Goal: Ask a question

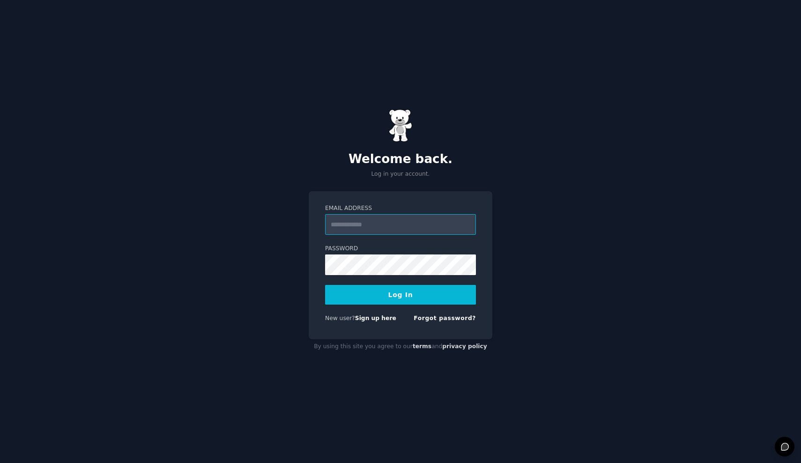
type input "**********"
click at [411, 290] on button "Log In" at bounding box center [400, 295] width 151 height 20
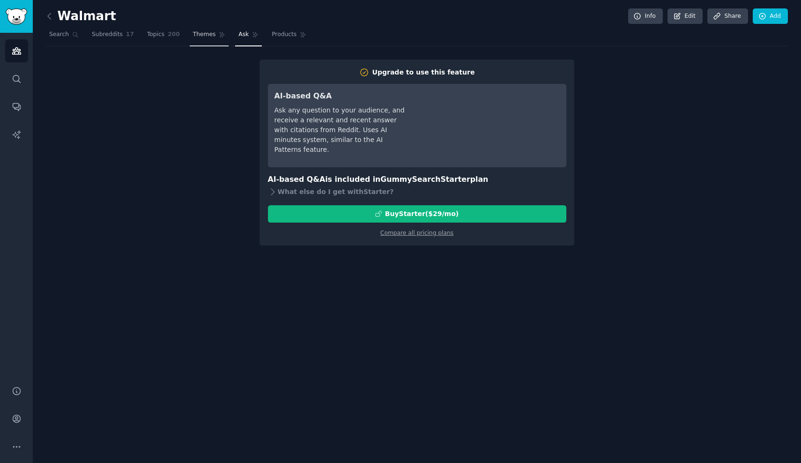
click at [205, 33] on span "Themes" at bounding box center [204, 34] width 23 height 8
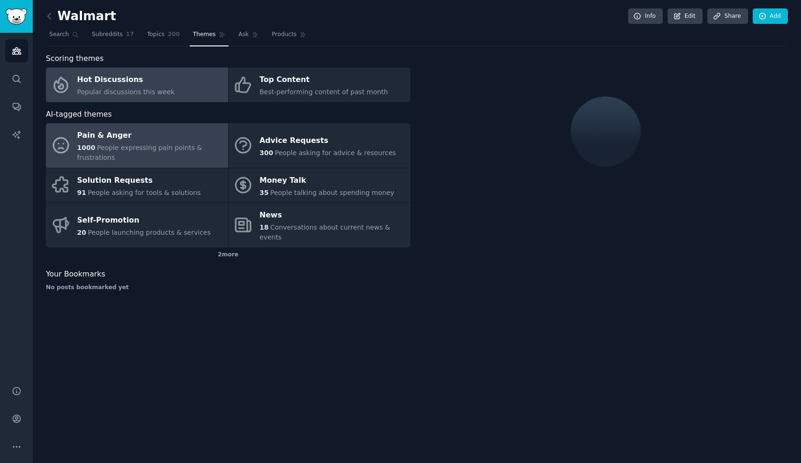
click at [143, 149] on span "People expressing pain points & frustrations" at bounding box center [139, 152] width 125 height 17
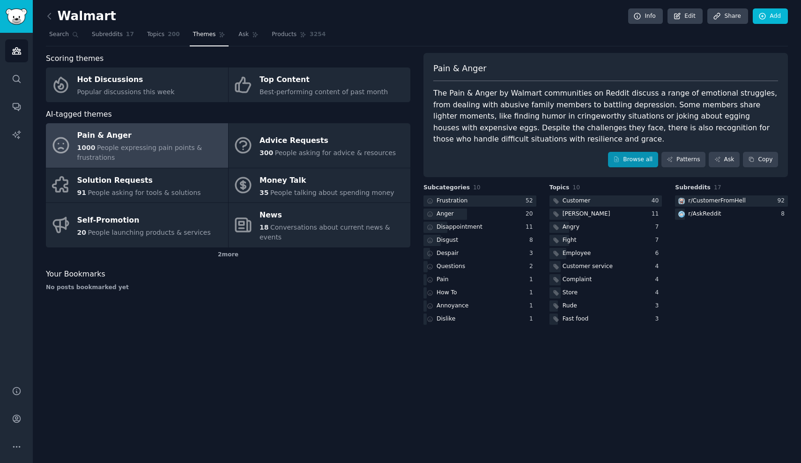
click at [641, 153] on link "Browse all" at bounding box center [633, 160] width 50 height 16
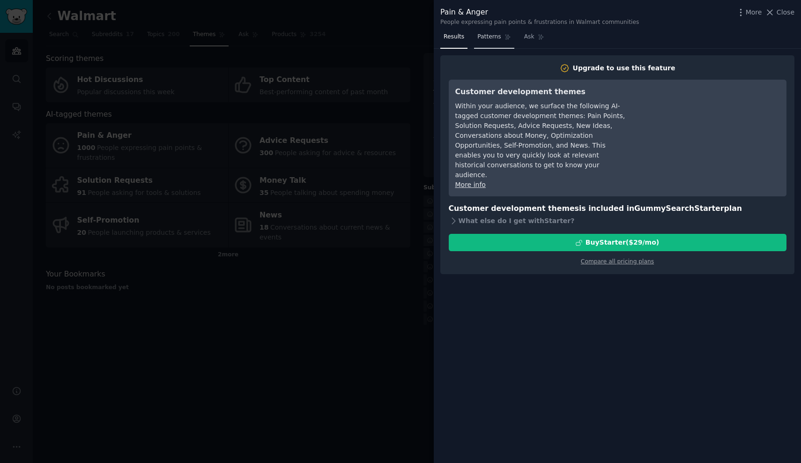
click at [501, 30] on link "Patterns" at bounding box center [494, 39] width 40 height 19
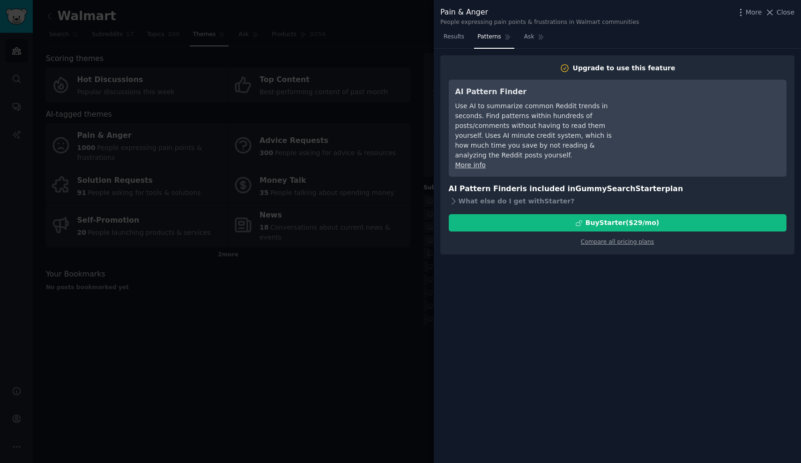
click at [399, 214] on div at bounding box center [400, 231] width 801 height 463
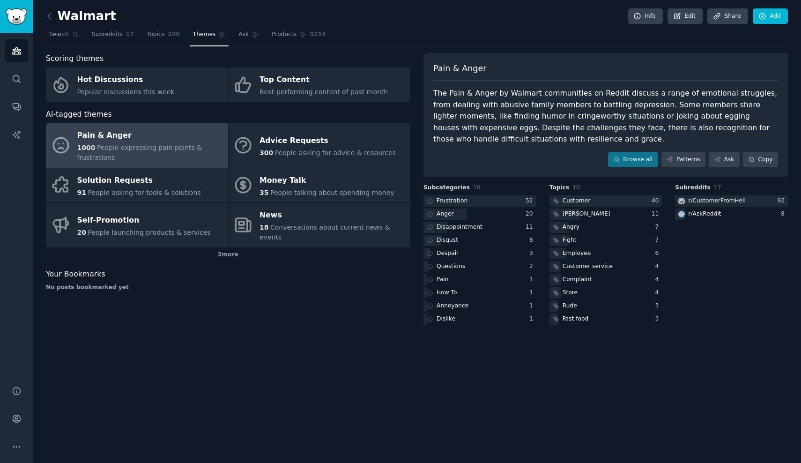
click at [136, 35] on nav "Search Subreddits 17 Topics 200 Themes Ask Products 3254" at bounding box center [417, 36] width 742 height 19
click at [124, 35] on link "Subreddits 17" at bounding box center [113, 36] width 49 height 19
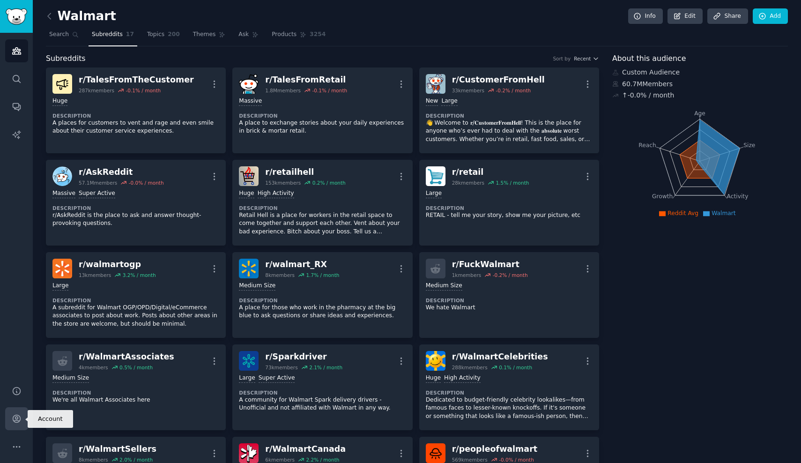
click at [18, 425] on link "Account" at bounding box center [16, 418] width 23 height 23
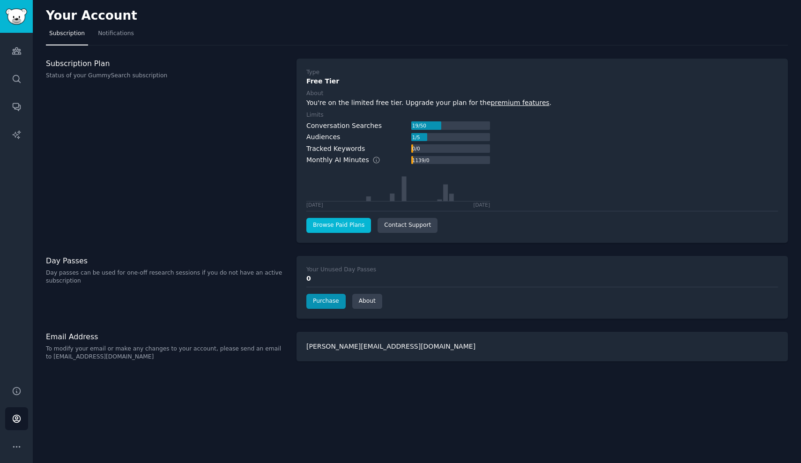
click at [348, 224] on link "Browse Paid Plans" at bounding box center [338, 225] width 65 height 15
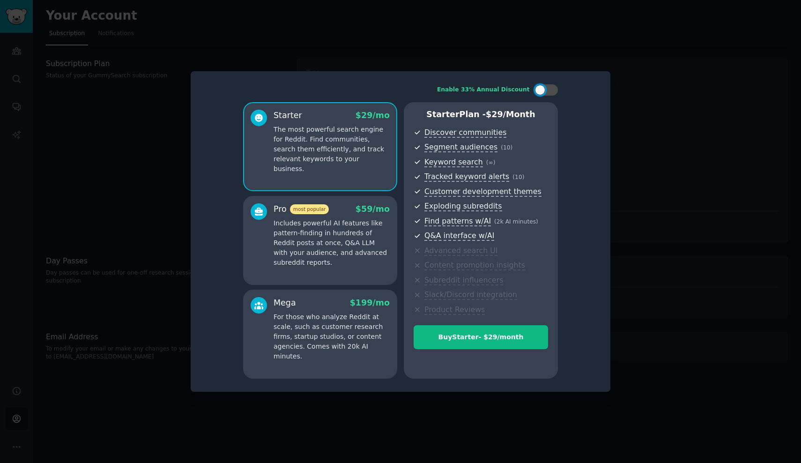
click at [357, 262] on p "Includes powerful AI features like pattern-finding in hundreds of Reddit posts …" at bounding box center [331, 242] width 116 height 49
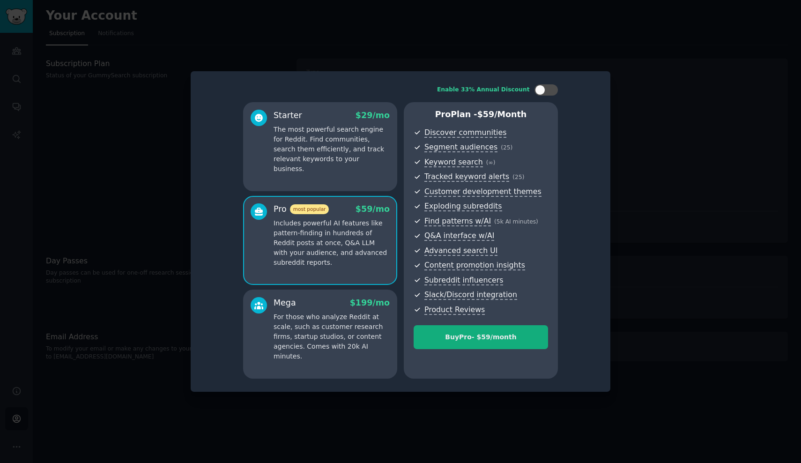
click at [508, 325] on button "Buy Pro - $ 59 /month" at bounding box center [480, 337] width 134 height 24
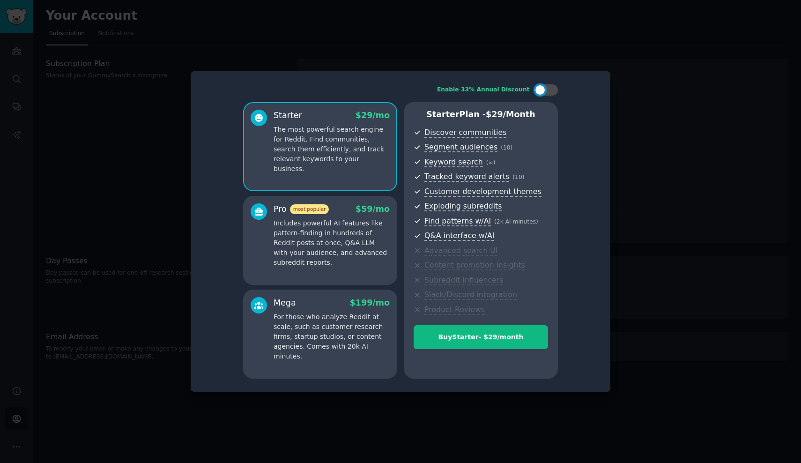
click at [331, 143] on p "The most powerful search engine for Reddit. Find communities, search them effic…" at bounding box center [331, 149] width 116 height 49
click at [490, 340] on div "Buy Starter - $ 29 /month" at bounding box center [480, 337] width 133 height 10
click at [324, 225] on p "Includes powerful AI features like pattern-finding in hundreds of Reddit posts …" at bounding box center [331, 242] width 116 height 49
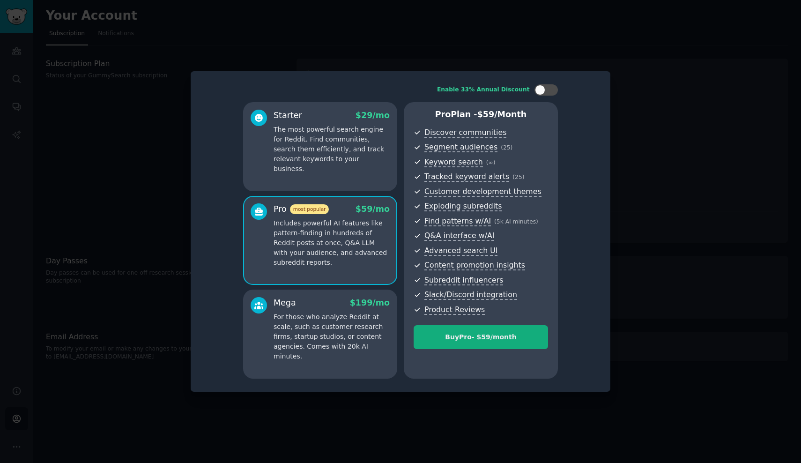
click at [525, 343] on button "Buy Pro - $ 59 /month" at bounding box center [480, 337] width 134 height 24
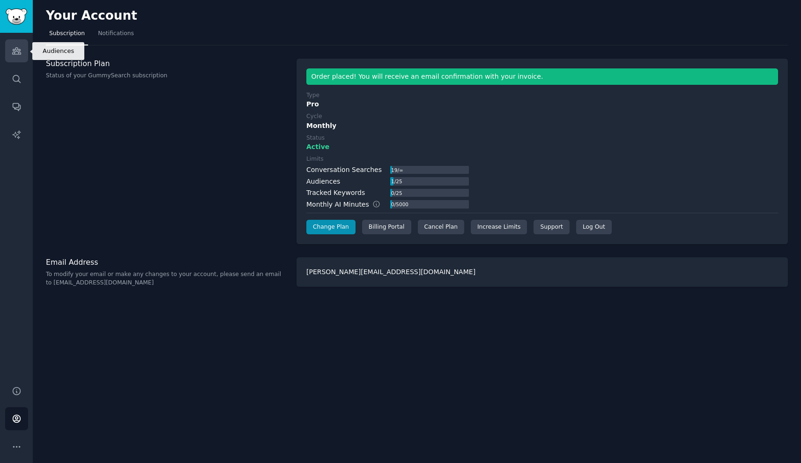
click at [10, 52] on link "Audiences" at bounding box center [16, 50] width 23 height 23
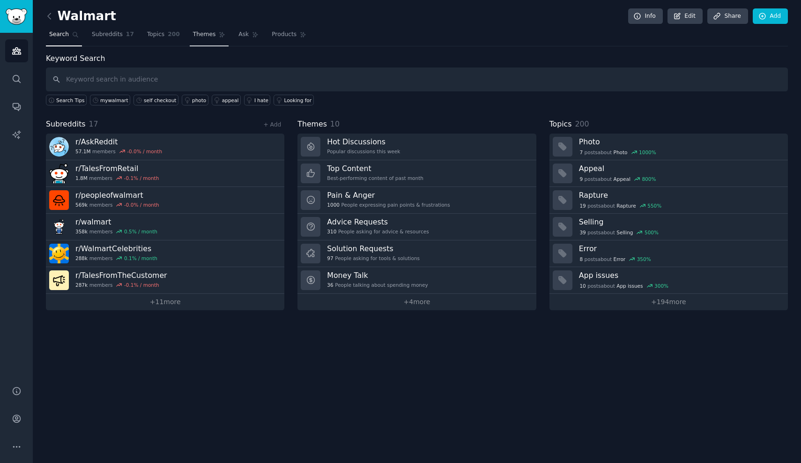
click at [219, 33] on icon at bounding box center [222, 34] width 7 height 7
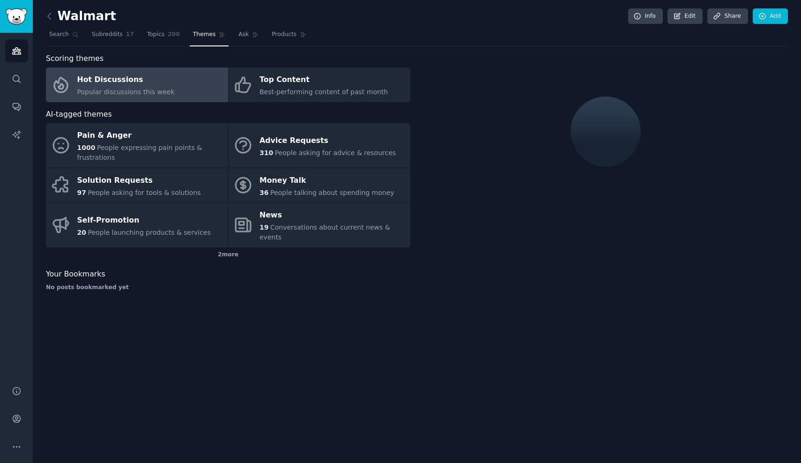
click at [229, 34] on nav "Search Subreddits 17 Topics 200 Themes Ask Products" at bounding box center [417, 36] width 742 height 19
click at [245, 38] on link "Ask" at bounding box center [248, 36] width 27 height 19
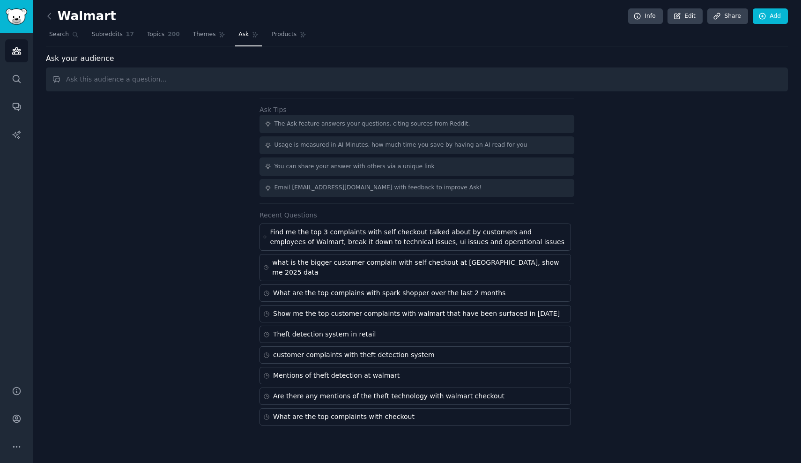
click at [230, 82] on input "text" at bounding box center [417, 79] width 742 height 24
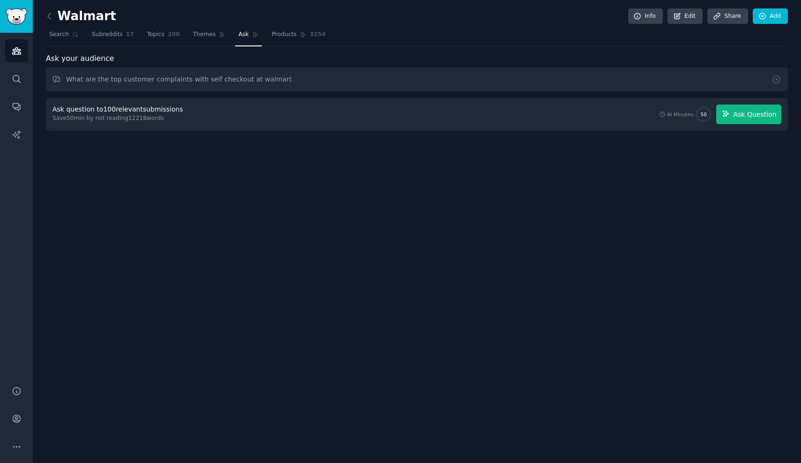
click at [753, 115] on span "Ask Question" at bounding box center [754, 115] width 43 height 10
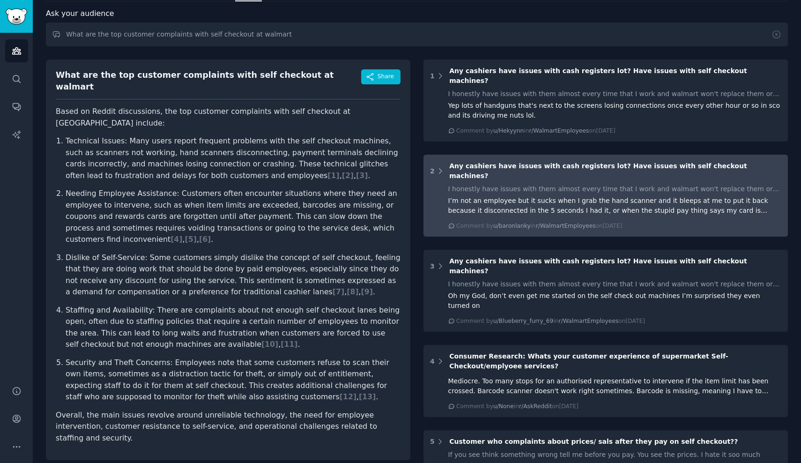
scroll to position [48, 0]
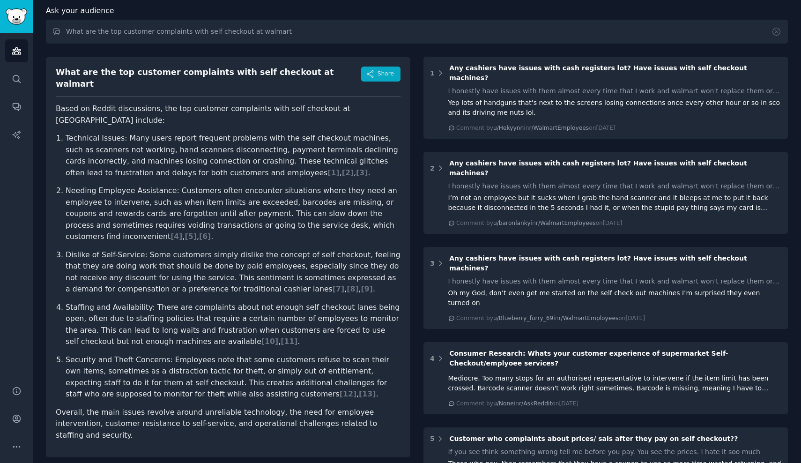
click at [389, 70] on span "Share" at bounding box center [385, 74] width 16 height 8
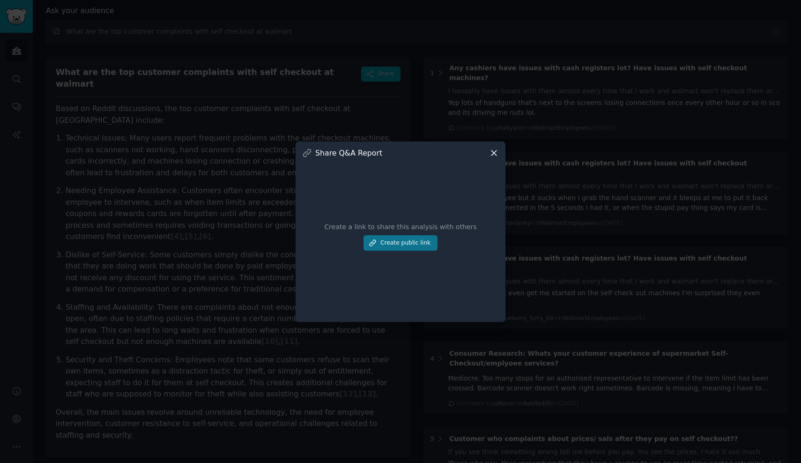
click at [402, 244] on button "Create public link" at bounding box center [400, 243] width 74 height 16
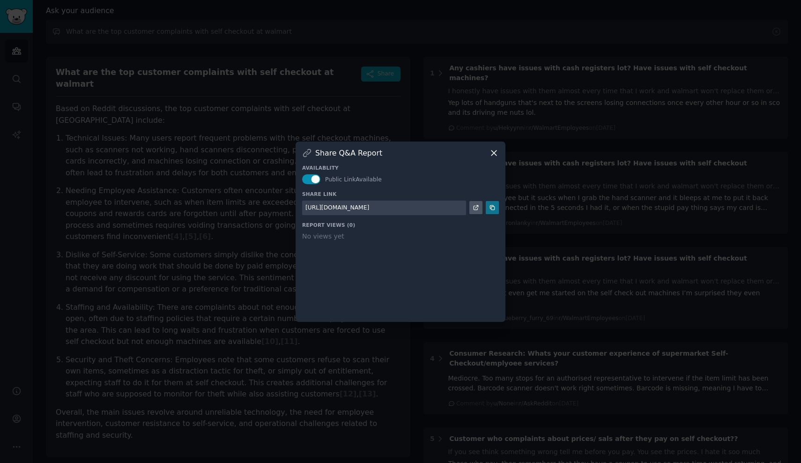
click at [497, 207] on button at bounding box center [492, 207] width 13 height 13
click at [494, 153] on icon at bounding box center [493, 152] width 5 height 5
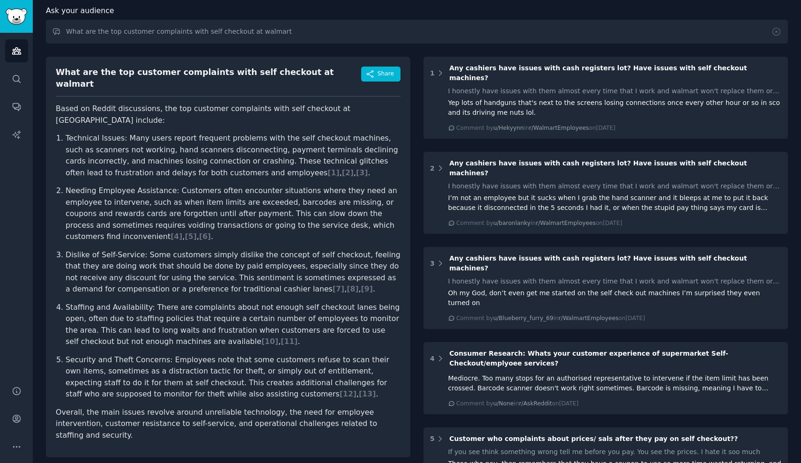
scroll to position [0, 0]
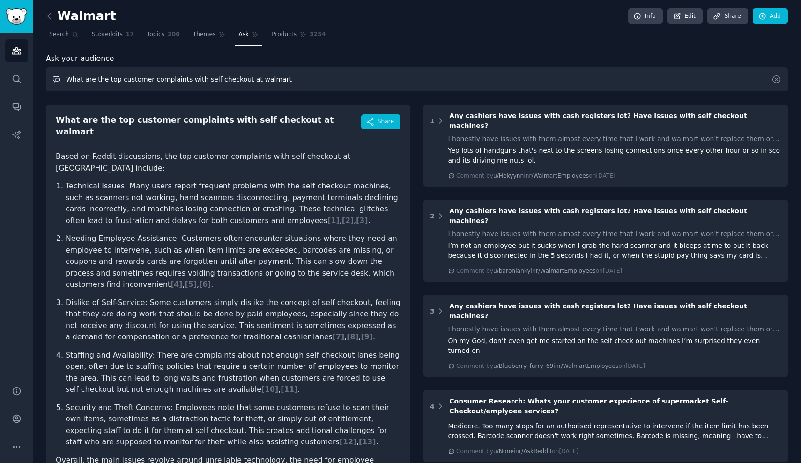
click at [145, 80] on input "What are the top customer complaints with self checkout at walmart" at bounding box center [417, 79] width 742 height 24
click at [197, 80] on input "What are the top customer complaints with self checkout at walmart" at bounding box center [417, 79] width 742 height 24
click at [299, 77] on input "What are the top customer complaints with self checkout at walmart" at bounding box center [417, 79] width 742 height 24
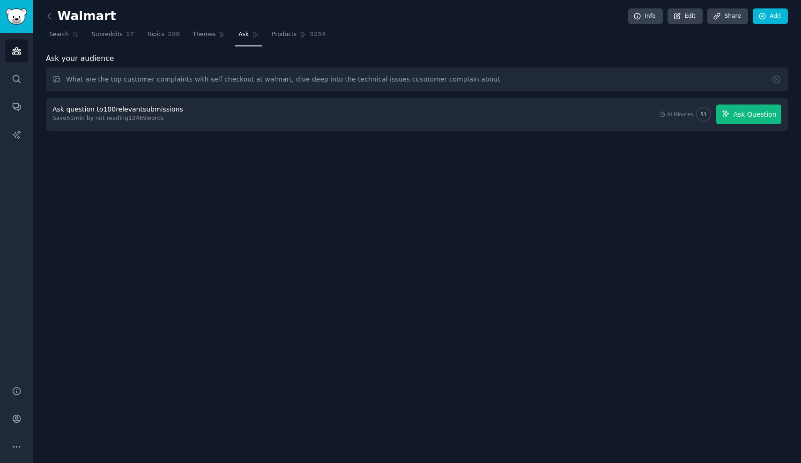
click at [732, 108] on button "Ask Question" at bounding box center [748, 114] width 65 height 20
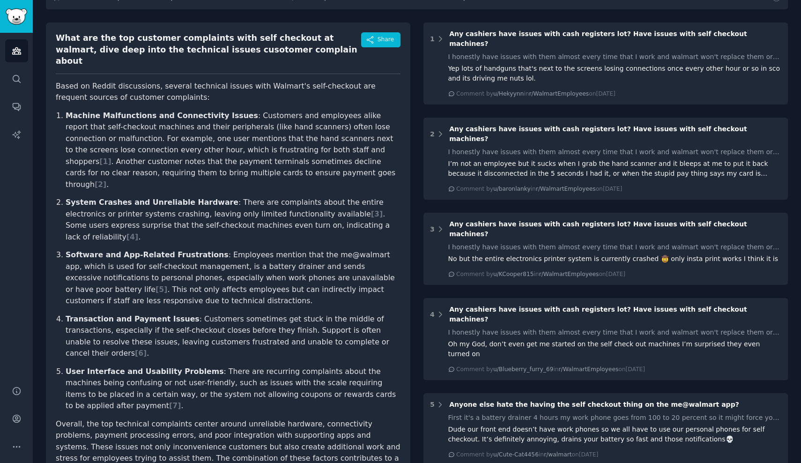
scroll to position [81, 0]
click at [373, 39] on icon "button" at bounding box center [370, 41] width 8 height 8
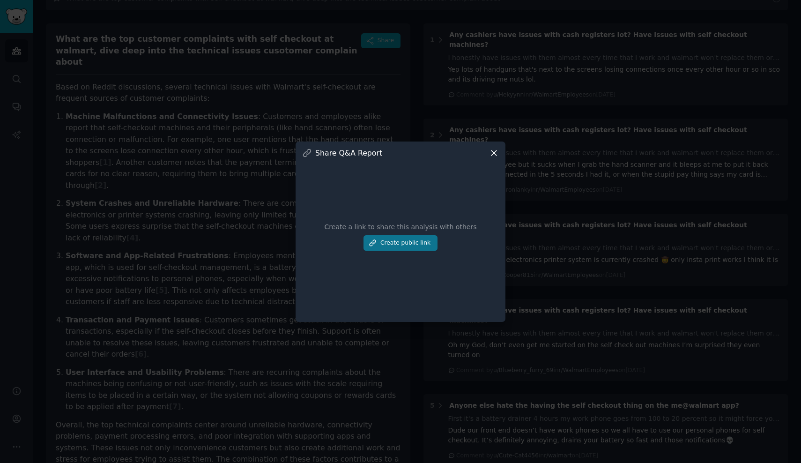
click at [407, 240] on button "Create public link" at bounding box center [400, 243] width 74 height 16
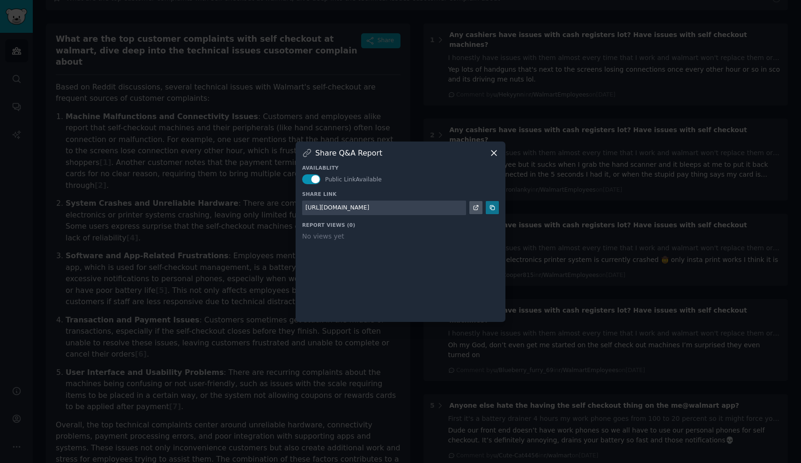
click at [492, 206] on icon at bounding box center [492, 207] width 7 height 7
click at [496, 155] on icon at bounding box center [494, 153] width 10 height 10
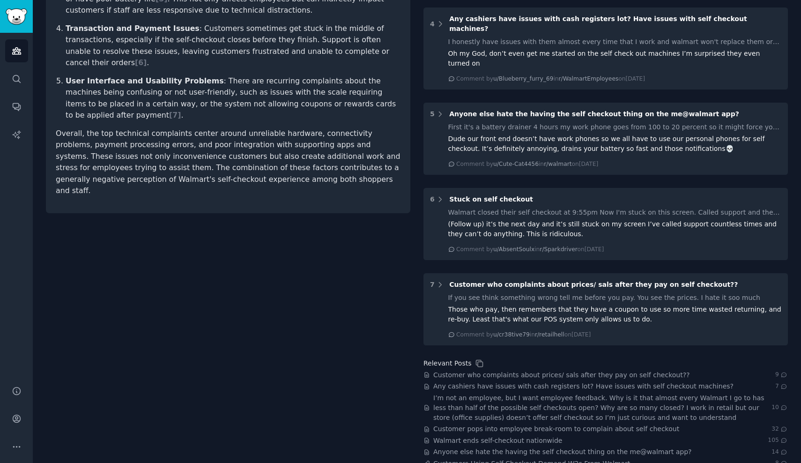
scroll to position [291, 0]
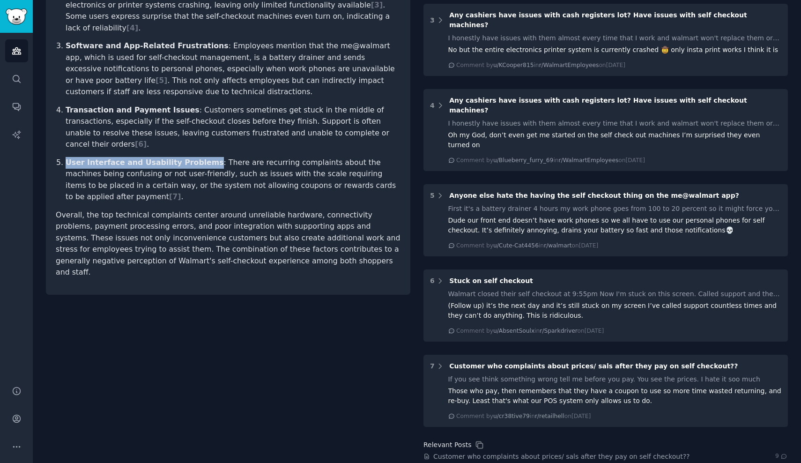
drag, startPoint x: 65, startPoint y: 112, endPoint x: 201, endPoint y: 113, distance: 136.3
click at [201, 113] on ol "Machine Malfunctions and Connectivity Issues : Customers and employees alike re…" at bounding box center [228, 52] width 345 height 302
copy strong "User Interface and Usability Problems"
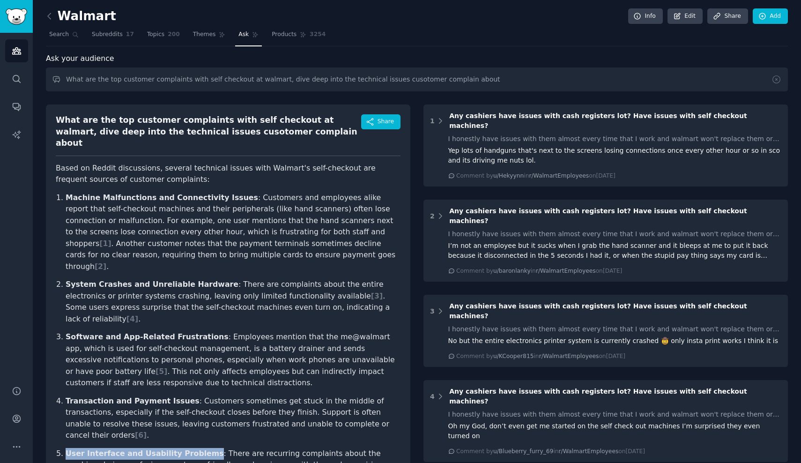
scroll to position [0, 0]
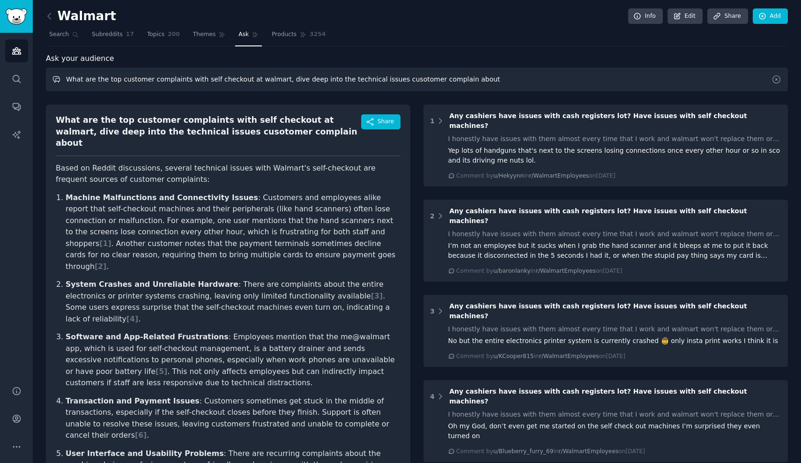
click at [201, 75] on input "What are the top customer complaints with self checkout at walmart, dive deep i…" at bounding box center [417, 79] width 742 height 24
drag, startPoint x: 332, startPoint y: 79, endPoint x: 487, endPoint y: 80, distance: 154.5
click at [487, 80] on input "What are the top customer complaints with self checkout at walmart, dive deep i…" at bounding box center [417, 79] width 742 height 24
paste input "User Interface and Usability Problems"
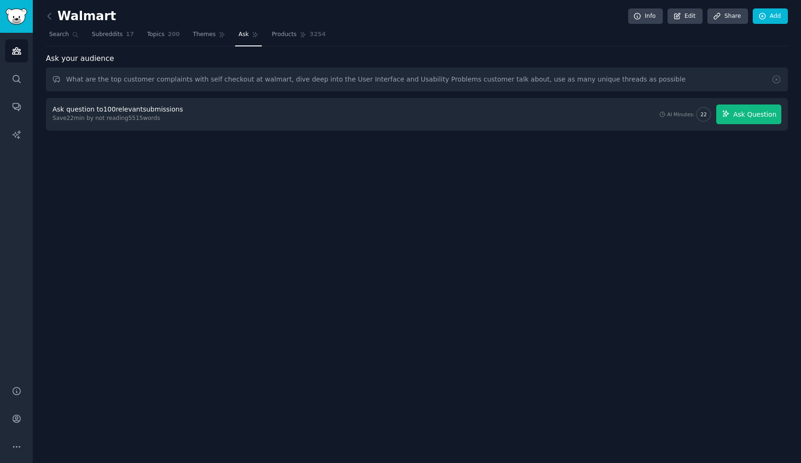
click at [773, 115] on span "Ask Question" at bounding box center [754, 115] width 43 height 10
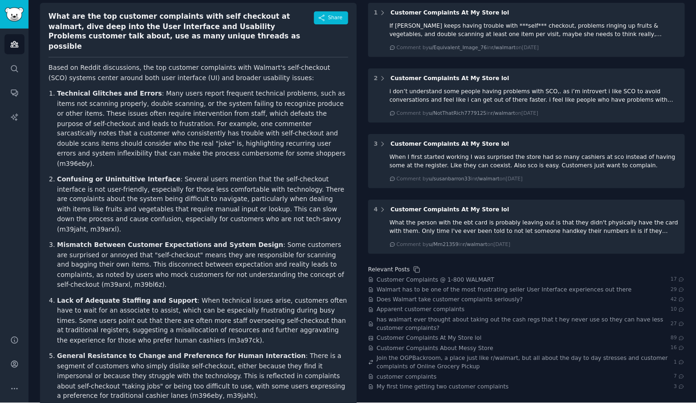
scroll to position [102, 0]
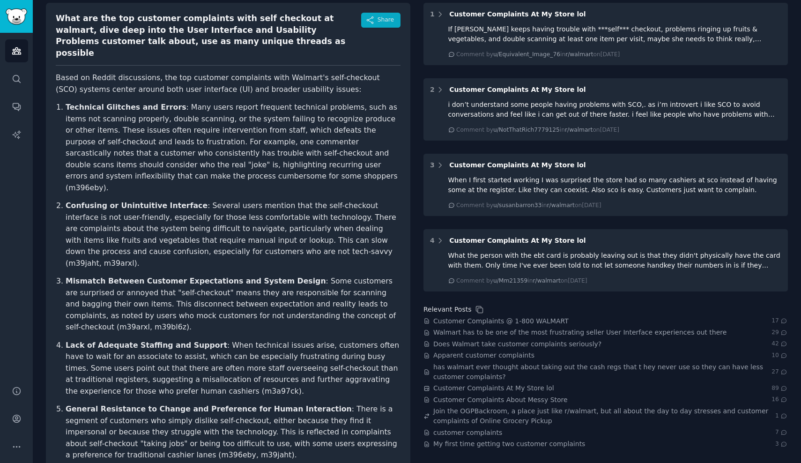
click at [385, 15] on button "Share" at bounding box center [380, 20] width 39 height 15
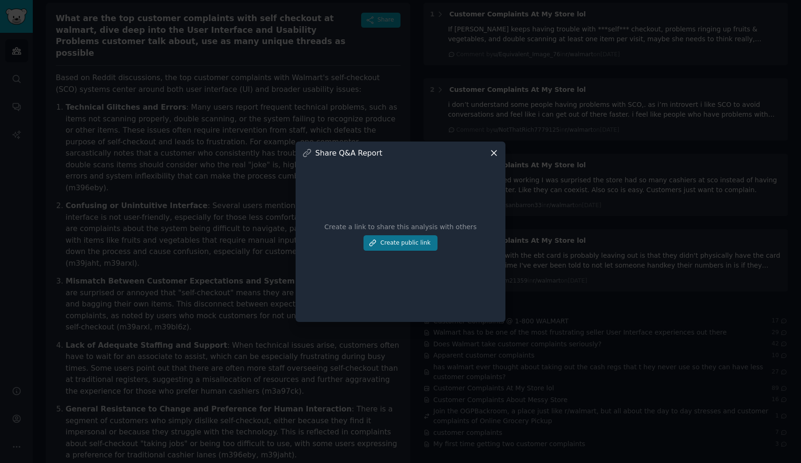
click at [404, 249] on button "Create public link" at bounding box center [400, 243] width 74 height 16
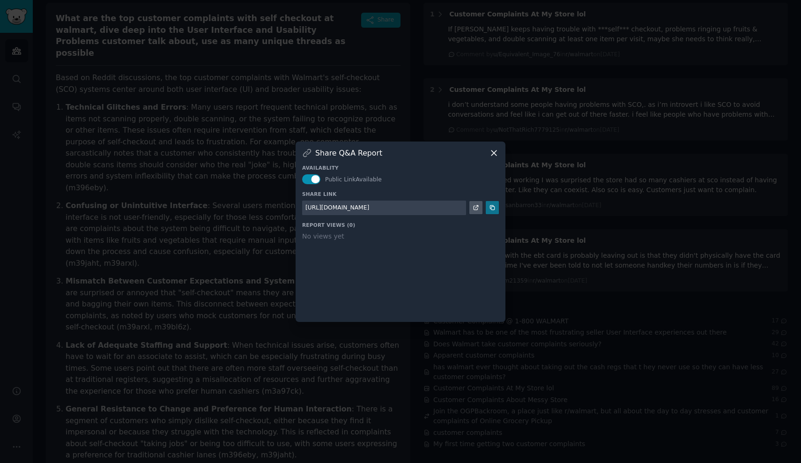
click at [493, 209] on icon at bounding box center [492, 207] width 7 height 7
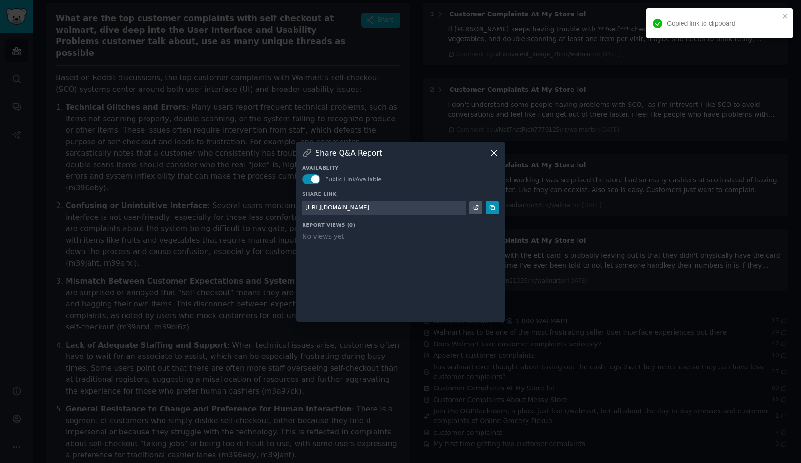
click at [193, 190] on div at bounding box center [400, 231] width 801 height 463
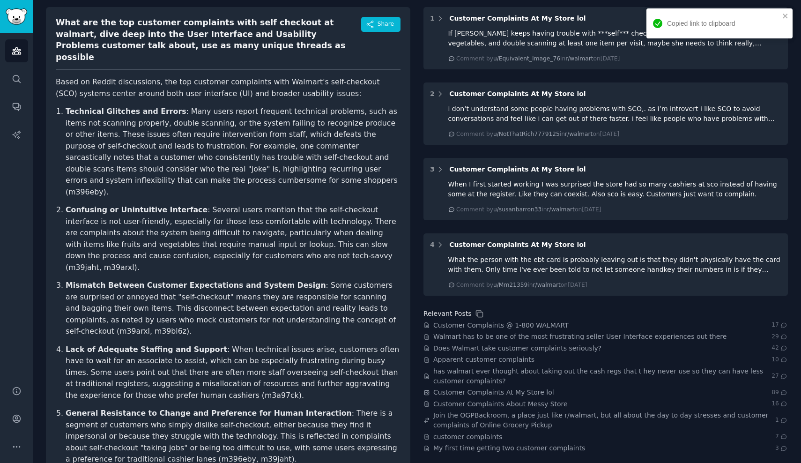
scroll to position [96, 0]
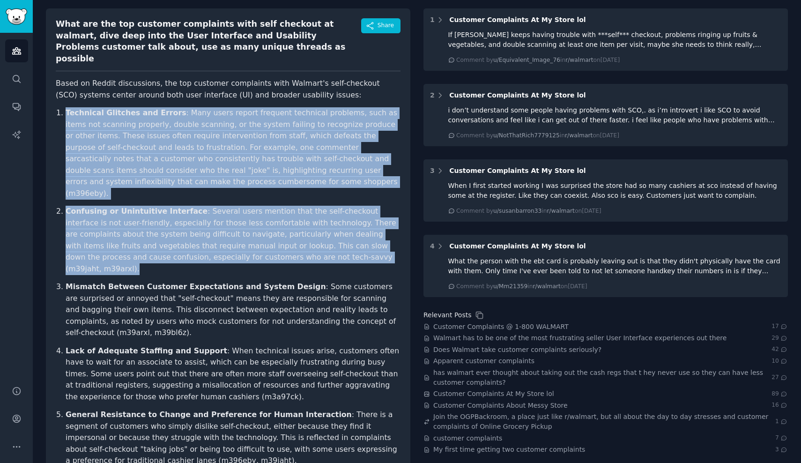
drag, startPoint x: 306, startPoint y: 230, endPoint x: 48, endPoint y: 99, distance: 289.2
click at [48, 98] on div "What are the top customer complaints with self checkout at walmart, dive deep i…" at bounding box center [228, 303] width 364 height 591
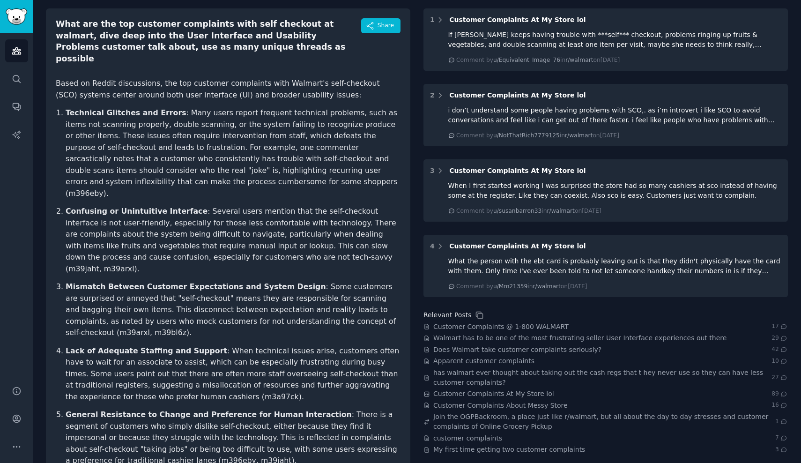
click at [75, 112] on p "Technical Glitches and Errors : Many users report frequent technical problems, …" at bounding box center [233, 153] width 335 height 92
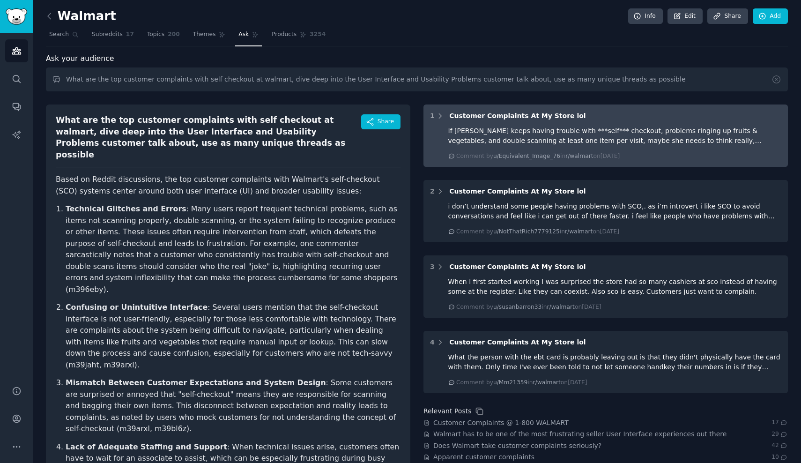
scroll to position [0, 0]
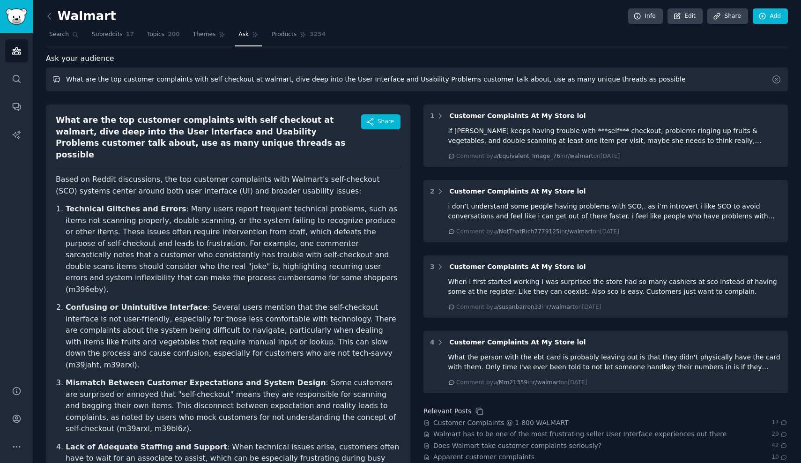
click at [509, 90] on input "What are the top customer complaints with self checkout at walmart, dive deep i…" at bounding box center [417, 79] width 742 height 24
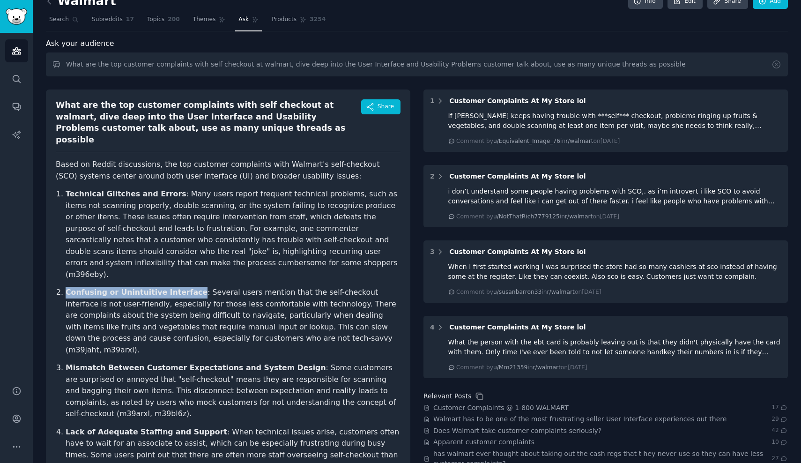
drag, startPoint x: 65, startPoint y: 266, endPoint x: 187, endPoint y: 267, distance: 121.8
click at [187, 267] on ol "Technical Glitches and Errors : Many users report frequent technical problems, …" at bounding box center [228, 399] width 345 height 423
copy strong "Confusing or Unintuitive Interface"
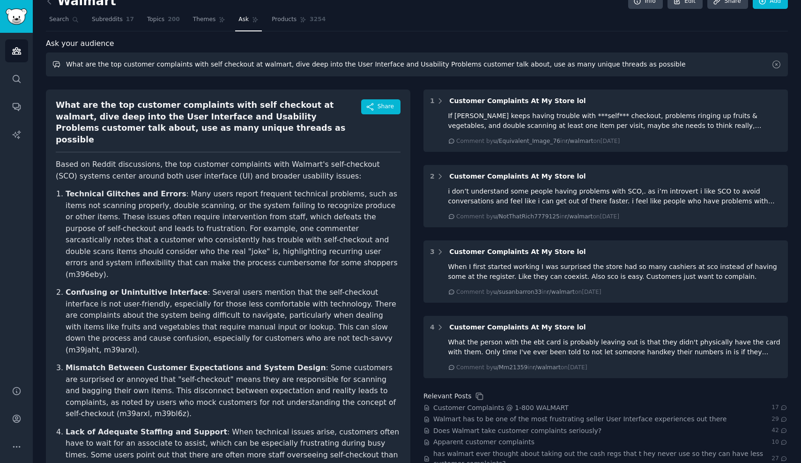
click at [400, 58] on input "What are the top customer complaints with self checkout at walmart, dive deep i…" at bounding box center [417, 64] width 742 height 24
drag, startPoint x: 333, startPoint y: 64, endPoint x: 788, endPoint y: 73, distance: 455.3
click at [788, 74] on div "Walmart Info Edit Share Add Search Subreddits 17 Topics 200 Themes Ask Products…" at bounding box center [417, 339] width 768 height 708
paste input "Confusing or Unintuitive Interfac"
type input "What are the top customer complaints with self checkout at walmart, dive deep i…"
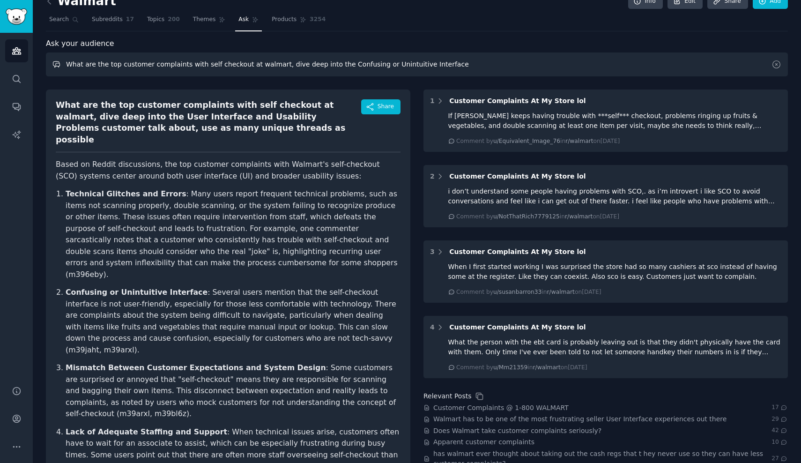
scroll to position [0, 0]
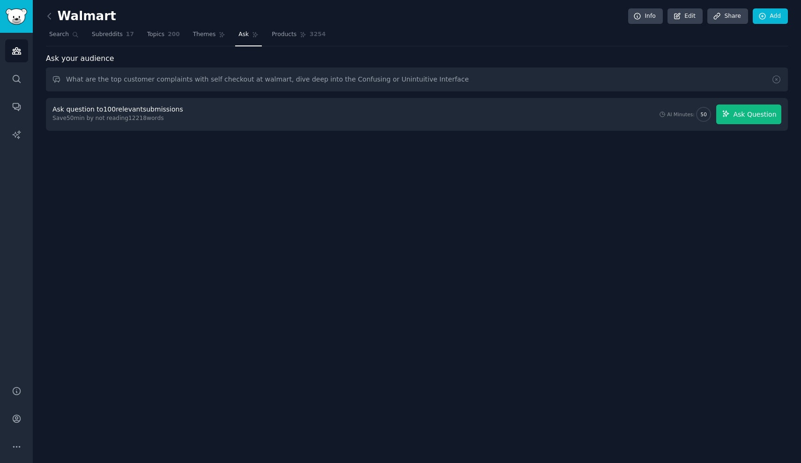
click at [746, 110] on span "Ask Question" at bounding box center [754, 115] width 43 height 10
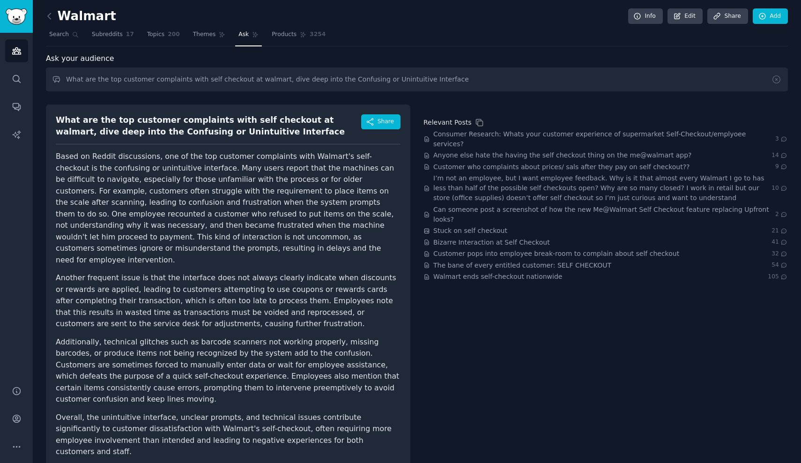
click at [316, 256] on article "Based on Reddit discussions, one of the top customer complaints with Walmart's …" at bounding box center [228, 304] width 345 height 307
click at [374, 123] on icon "button" at bounding box center [370, 122] width 8 height 8
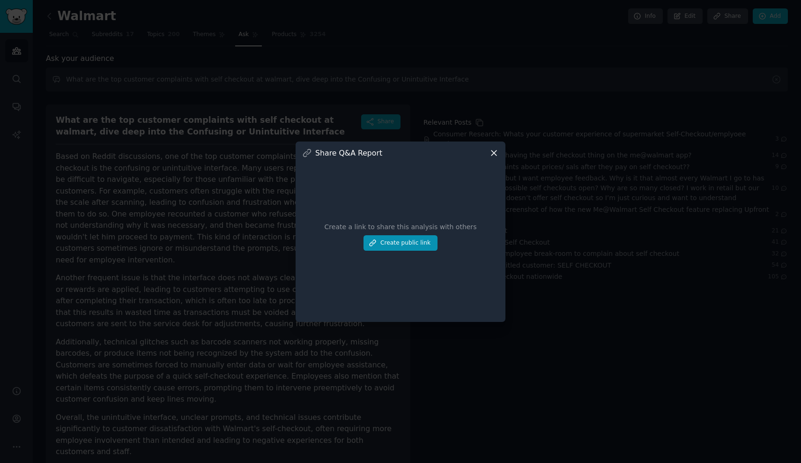
click at [413, 234] on div "Create a link to share this analysis with others Create public link" at bounding box center [400, 236] width 197 height 157
click at [413, 243] on button "Create public link" at bounding box center [400, 243] width 74 height 16
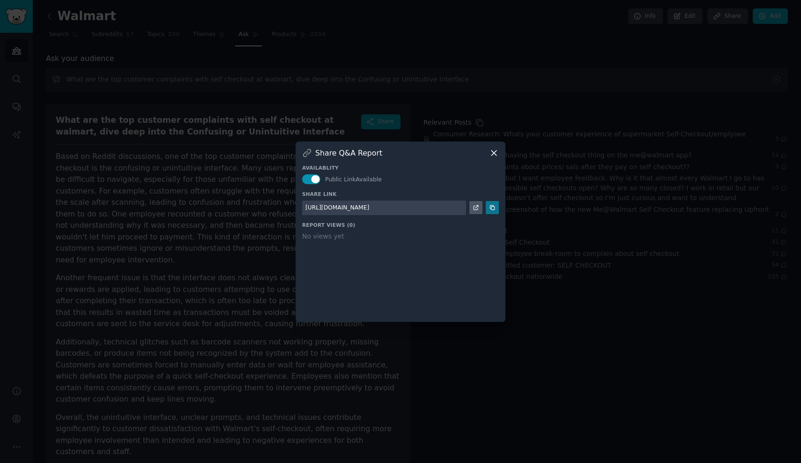
click at [491, 207] on icon at bounding box center [492, 208] width 4 height 4
click at [496, 157] on icon at bounding box center [494, 153] width 10 height 10
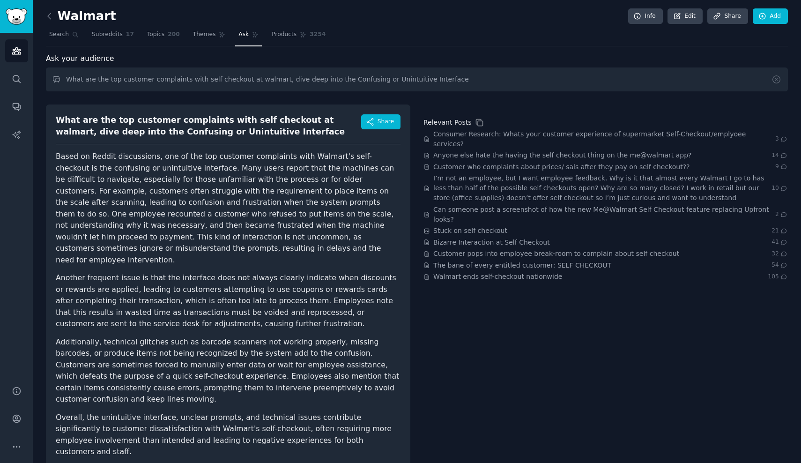
click at [309, 343] on p "Additionally, technical glitches such as barcode scanners not working properly,…" at bounding box center [228, 370] width 345 height 69
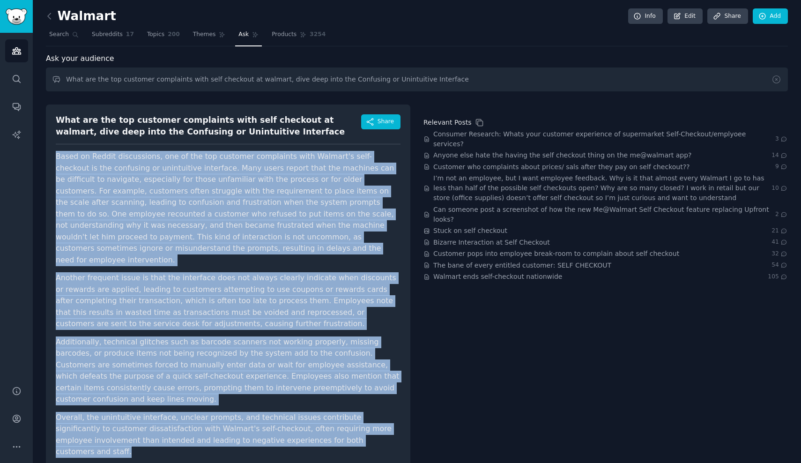
drag, startPoint x: 330, startPoint y: 411, endPoint x: 48, endPoint y: 147, distance: 386.6
click at [48, 147] on div "What are the top customer complaints with self checkout at walmart, dive deep i…" at bounding box center [228, 288] width 364 height 369
copy article "Based on Reddit discussions, one of the top customer complaints with Walmart's …"
